Goal: Navigation & Orientation: Find specific page/section

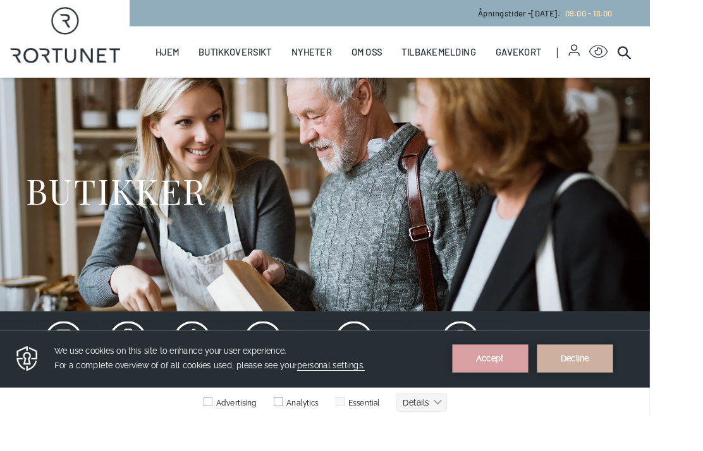
click at [0, 0] on link "Oversiktskart" at bounding box center [0, 0] width 0 height 0
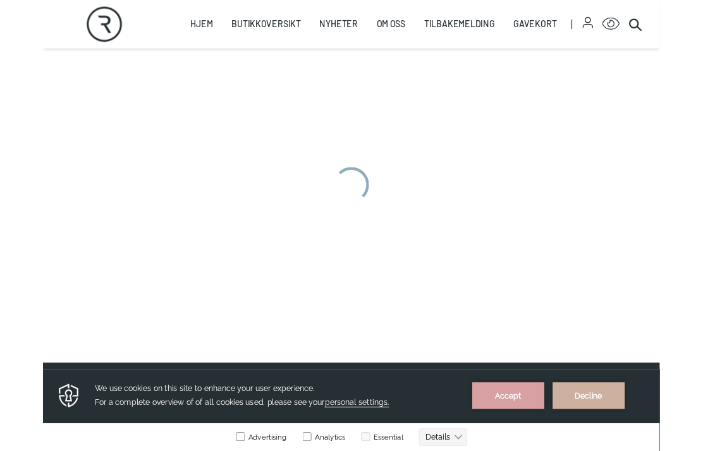
scroll to position [421, 0]
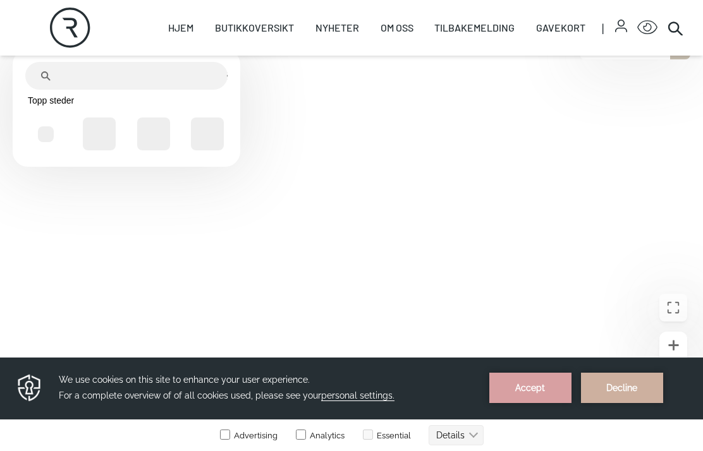
click at [257, 30] on link "Butikkoversikt" at bounding box center [254, 28] width 79 height 56
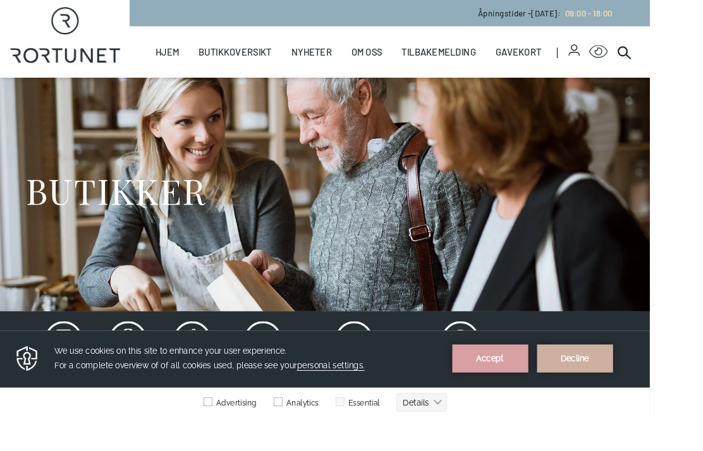
click at [0, 0] on link "Oversiktskart" at bounding box center [0, 0] width 0 height 0
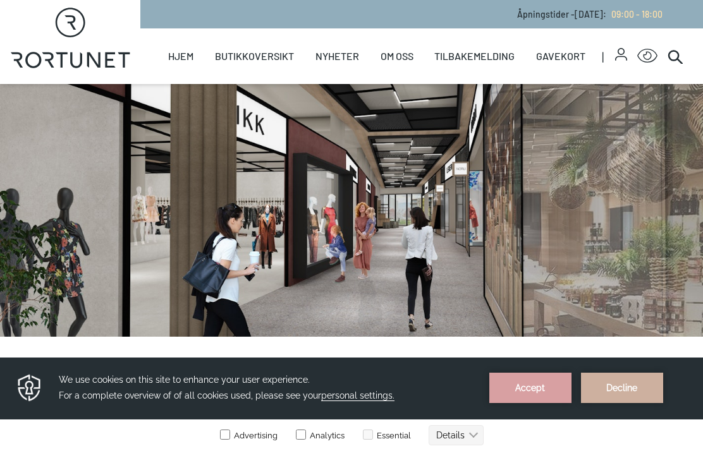
click at [0, 0] on link "Oversiktskart" at bounding box center [0, 0] width 0 height 0
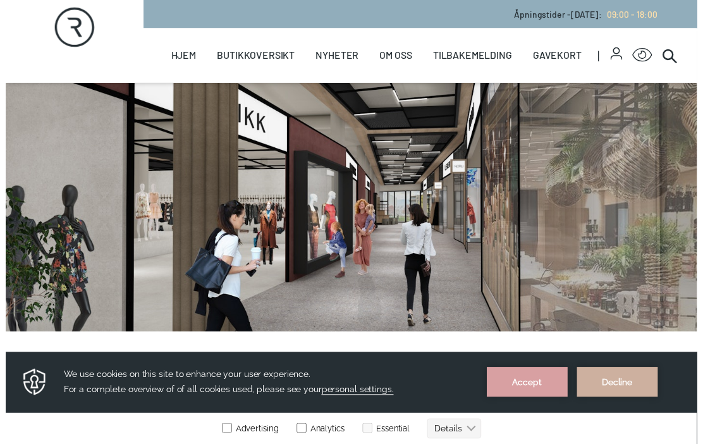
scroll to position [215, 0]
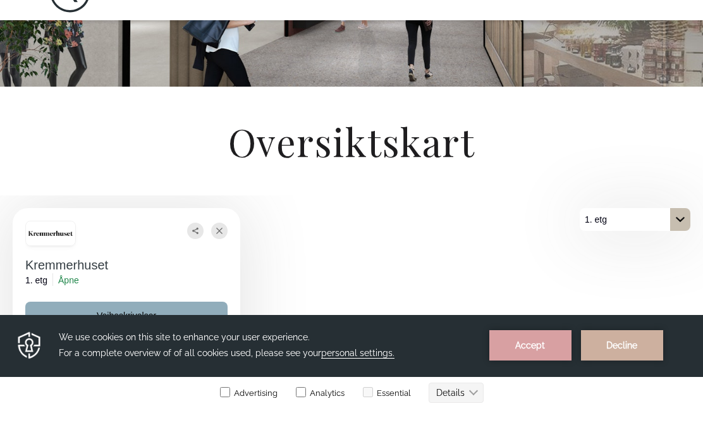
scroll to position [250, 0]
